Goal: Information Seeking & Learning: Learn about a topic

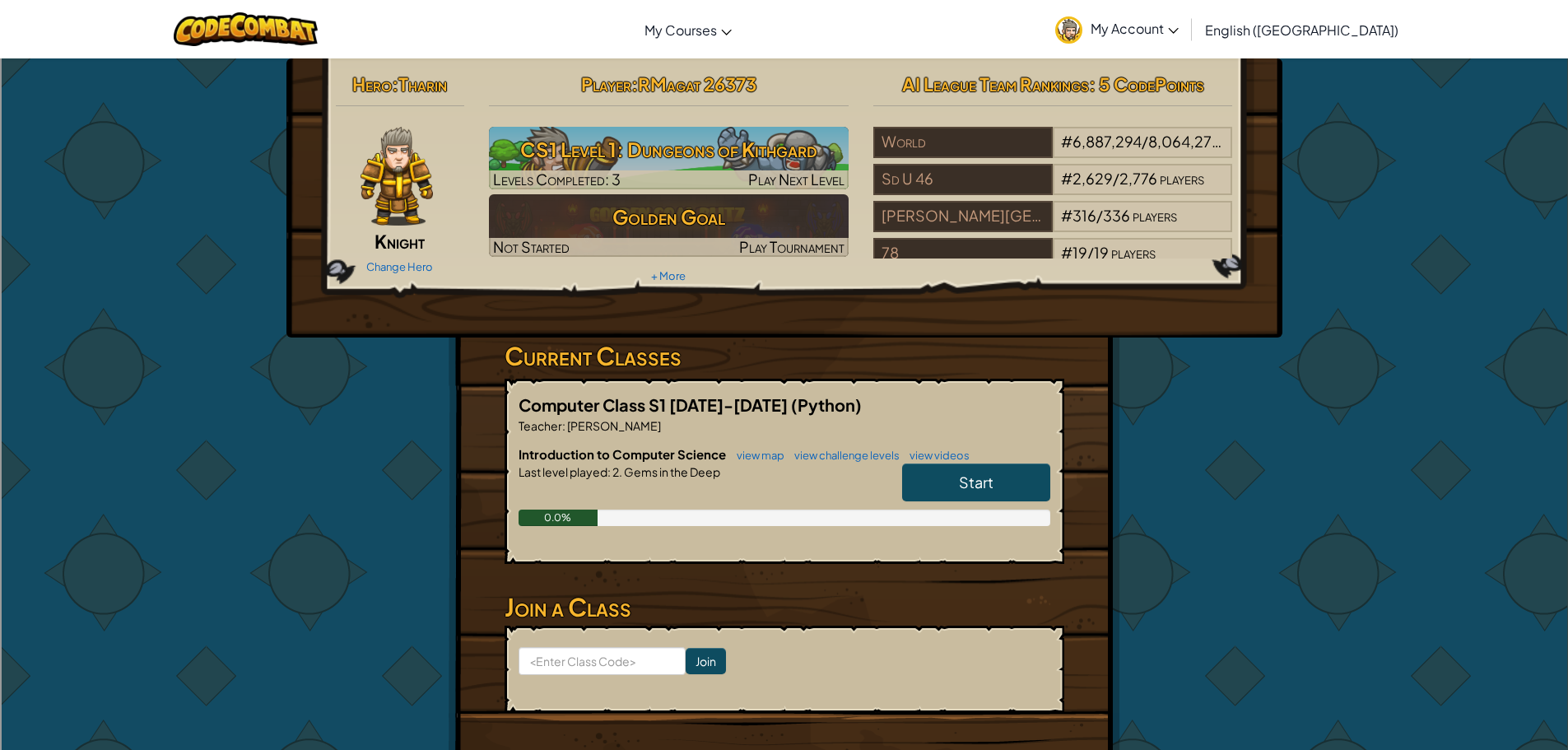
click at [956, 481] on link "Start" at bounding box center [976, 482] width 148 height 38
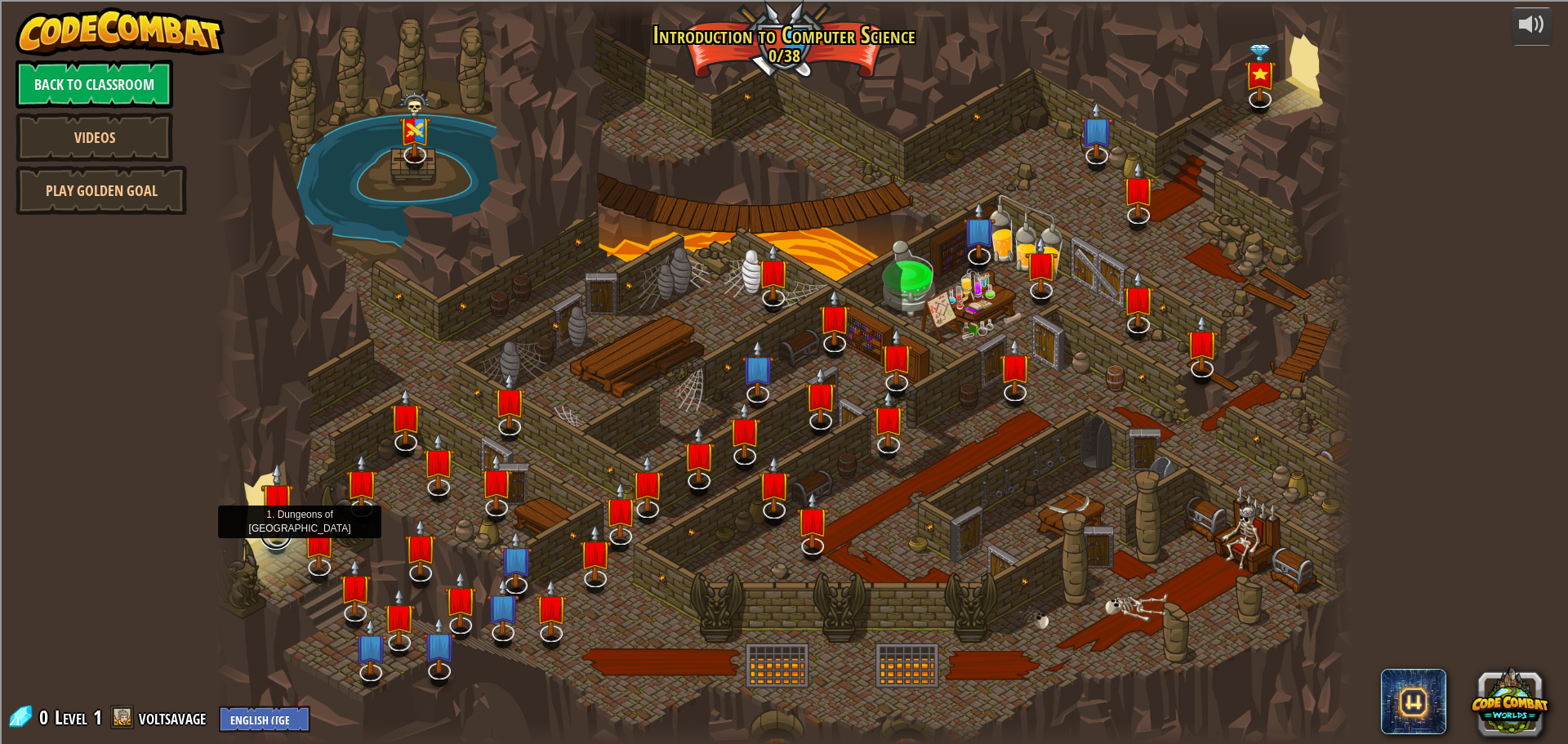
click at [283, 537] on link at bounding box center [276, 533] width 33 height 33
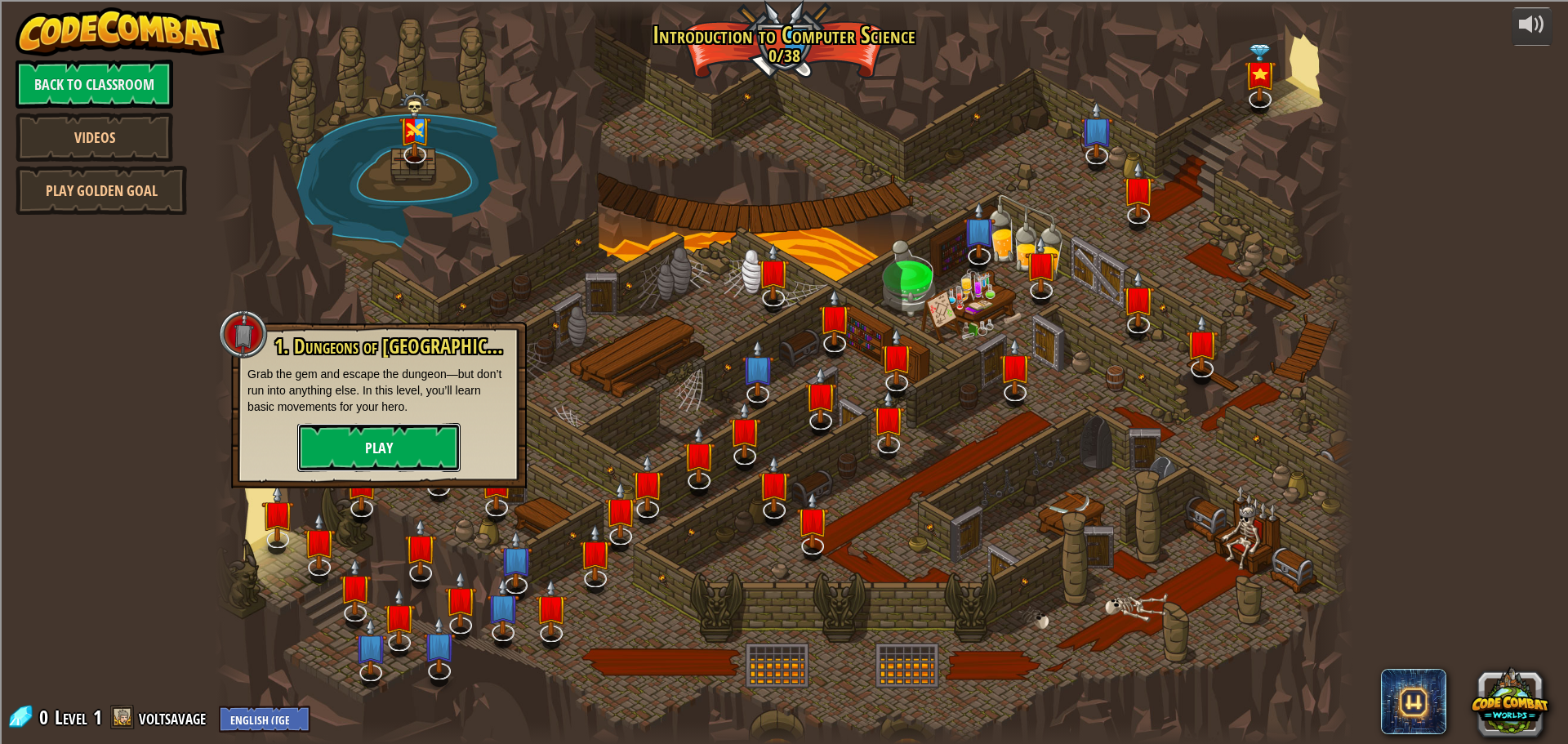
click at [350, 455] on button "Play" at bounding box center [378, 447] width 163 height 49
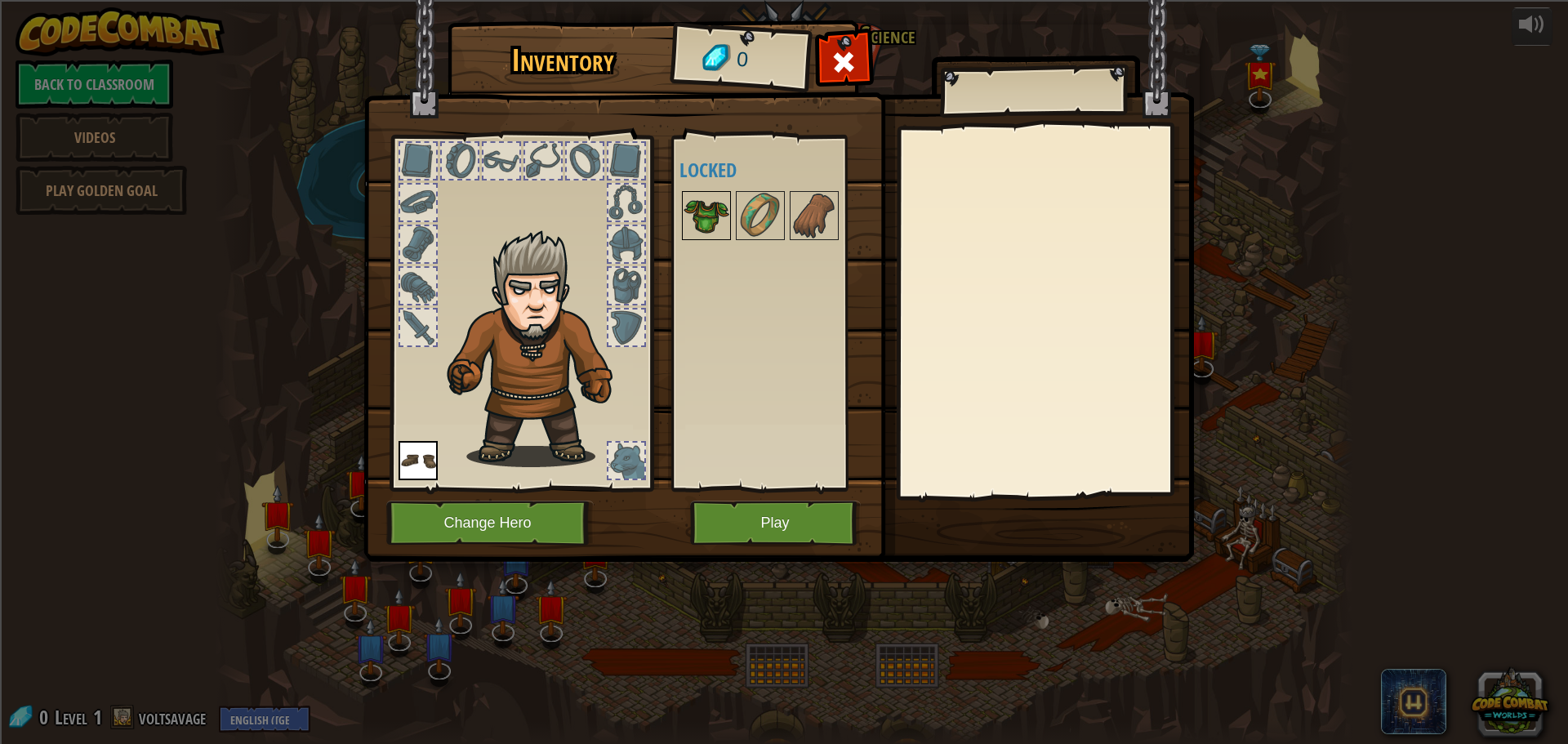
drag, startPoint x: 694, startPoint y: 232, endPoint x: 711, endPoint y: 224, distance: 18.8
click at [697, 232] on img at bounding box center [706, 216] width 46 height 46
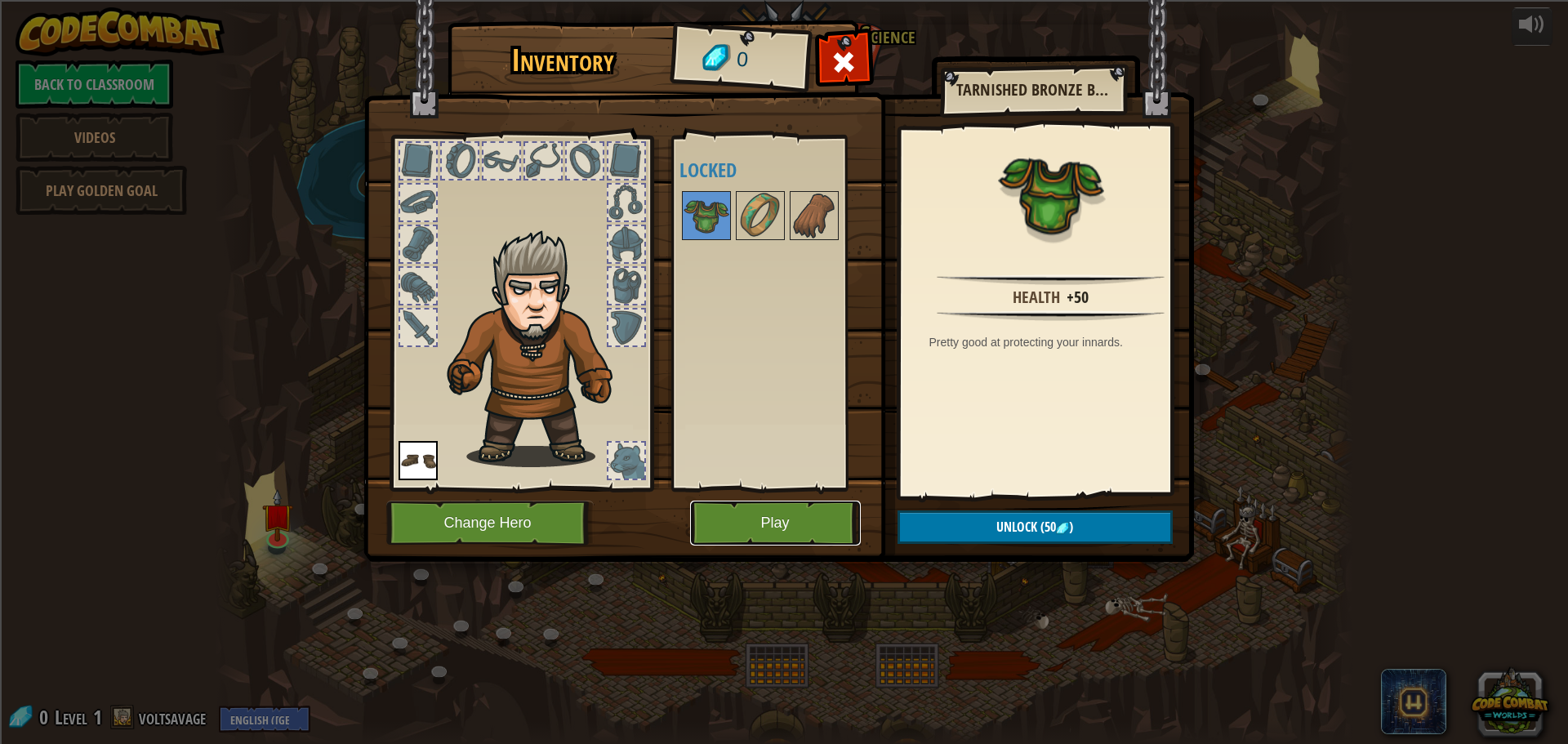
click at [730, 518] on button "Play" at bounding box center [775, 523] width 171 height 45
